Goal: Find specific page/section: Find specific page/section

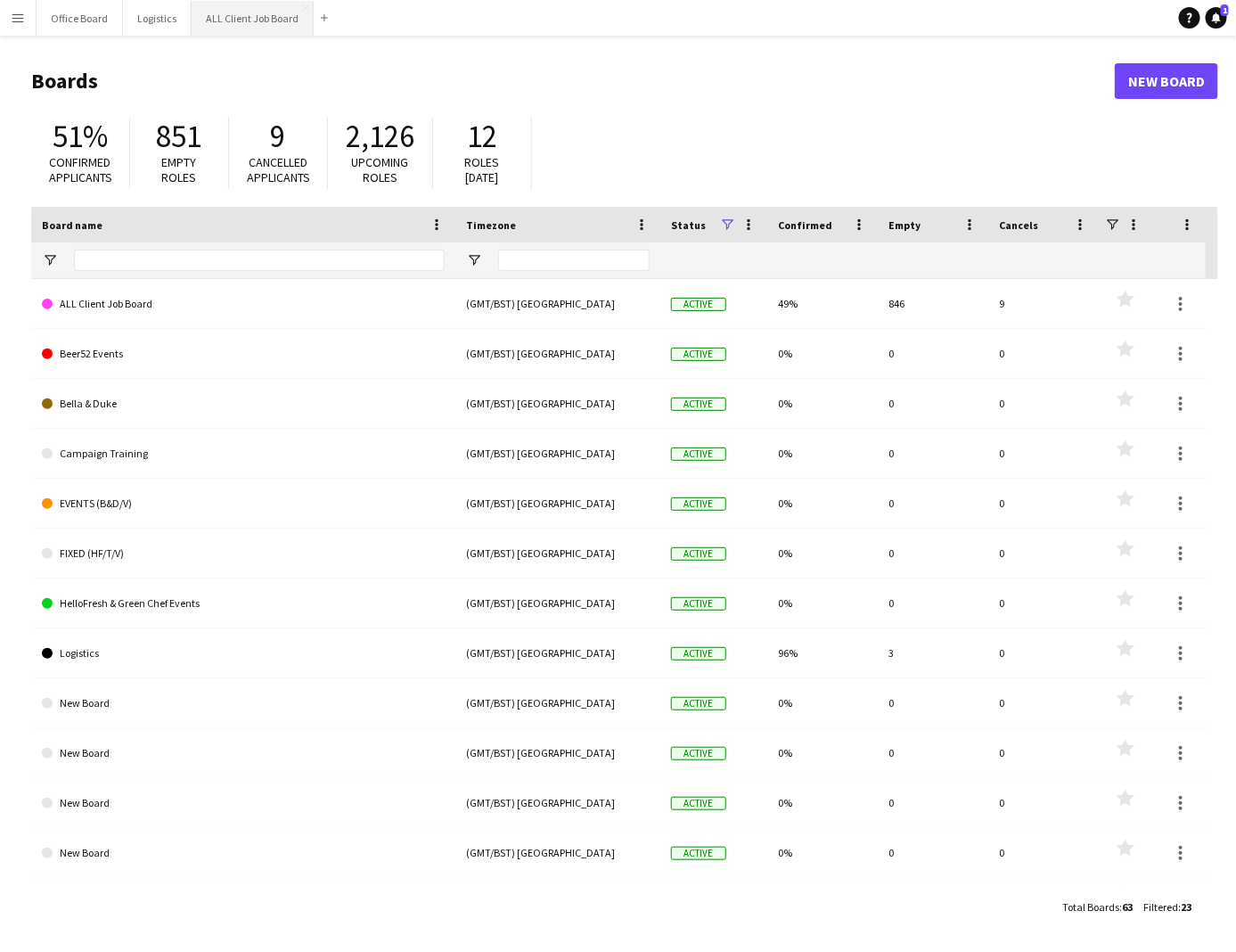
click at [266, 23] on button "ALL Client Job Board Close" at bounding box center [253, 18] width 122 height 34
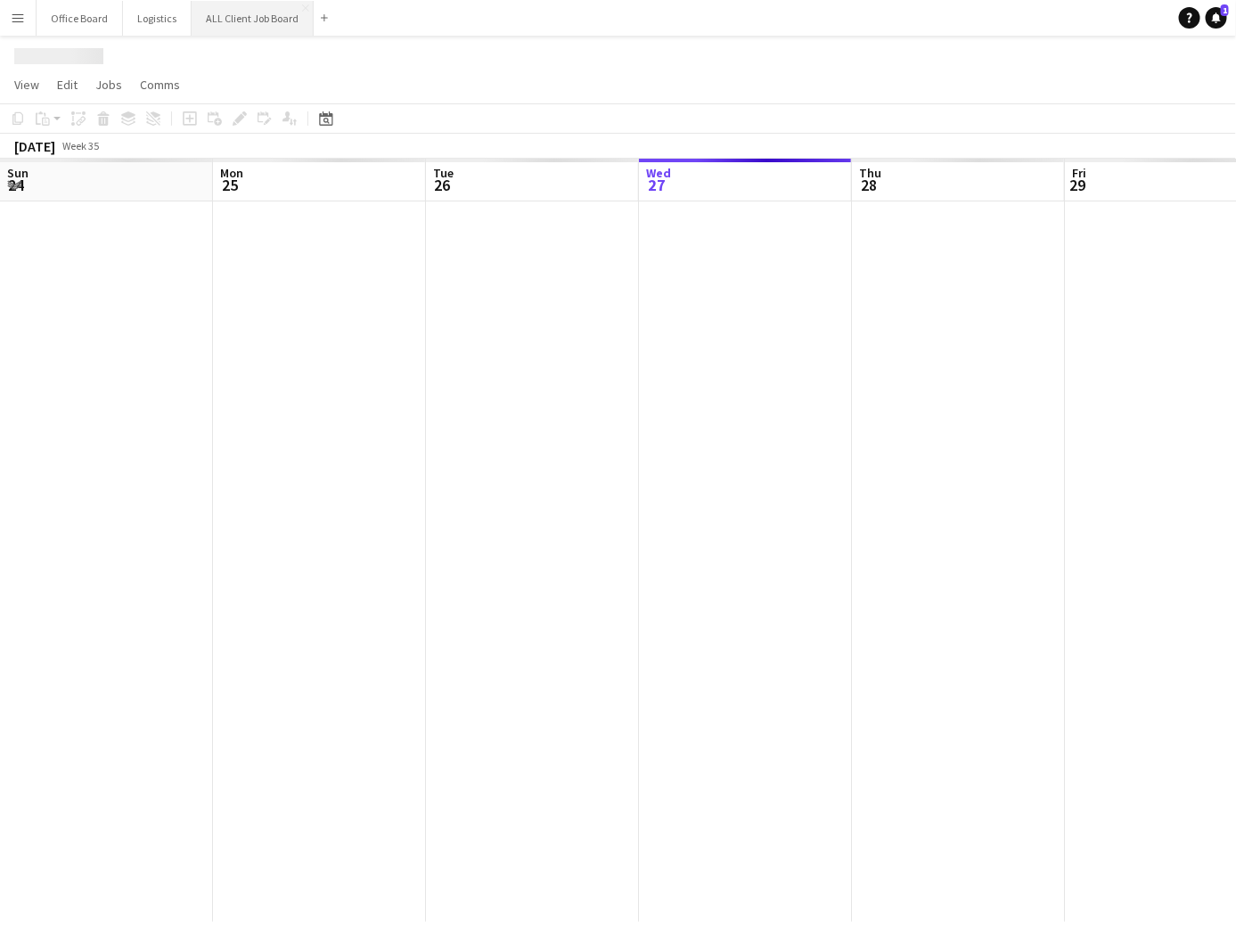
scroll to position [0, 425]
